Goal: Find contact information: Find contact information

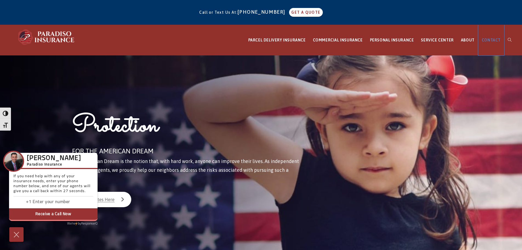
click at [486, 40] on span "CONTACT" at bounding box center [491, 40] width 19 height 4
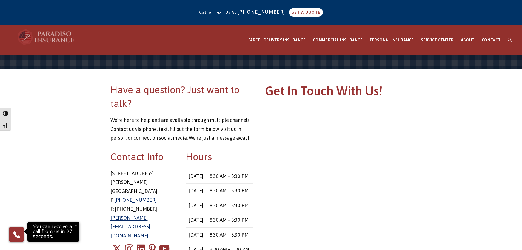
click at [58, 34] on img at bounding box center [46, 37] width 60 height 16
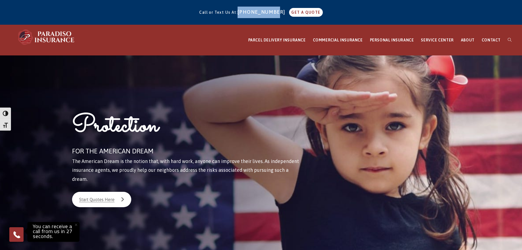
drag, startPoint x: 245, startPoint y: 10, endPoint x: 279, endPoint y: 12, distance: 34.0
click at [279, 12] on div "Call or Text Us At: [PHONE_NUMBER] GET A QUOTE" at bounding box center [261, 12] width 522 height 20
copy link "[PHONE_NUMBER]"
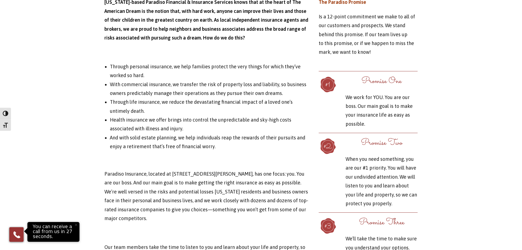
scroll to position [1453, 0]
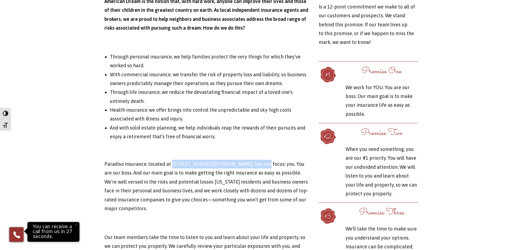
drag, startPoint x: 171, startPoint y: 155, endPoint x: 250, endPoint y: 154, distance: 78.7
click at [250, 160] on p "Paradiso Insurance, located at [STREET_ADDRESS][PERSON_NAME], has one focus: yo…" at bounding box center [207, 186] width 206 height 53
copy p "[STREET_ADDRESS][PERSON_NAME]"
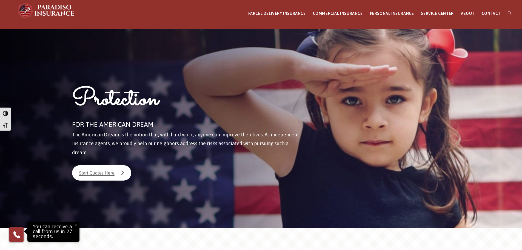
scroll to position [0, 0]
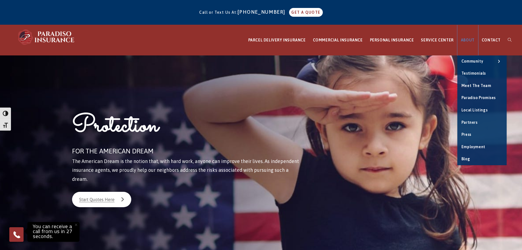
click at [474, 39] on span "ABOUT" at bounding box center [468, 40] width 14 height 4
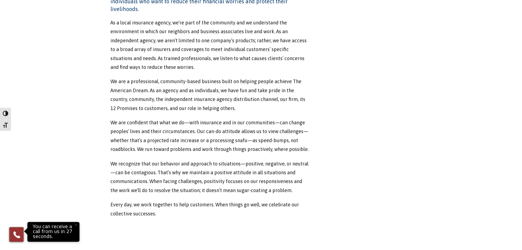
scroll to position [192, 0]
